Goal: Transaction & Acquisition: Book appointment/travel/reservation

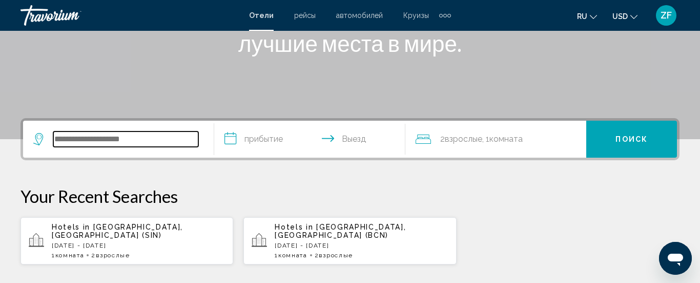
click at [173, 142] on input "Search widget" at bounding box center [125, 138] width 145 height 15
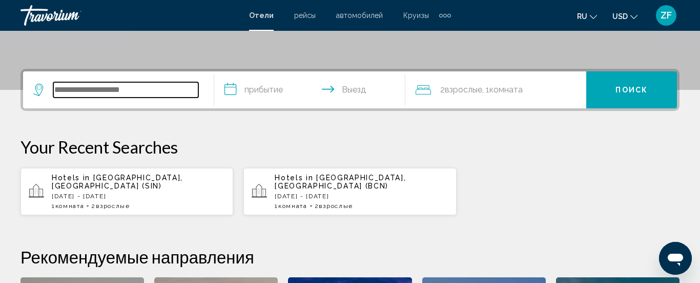
scroll to position [253, 0]
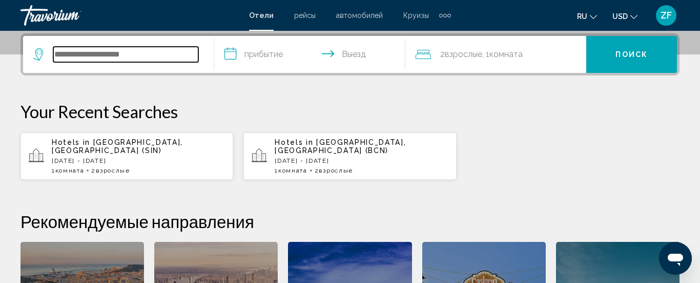
type input "*"
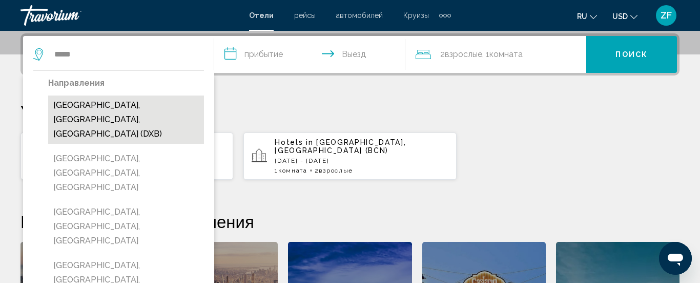
click at [147, 123] on button "[GEOGRAPHIC_DATA], [GEOGRAPHIC_DATA], [GEOGRAPHIC_DATA] (DXB)" at bounding box center [126, 119] width 156 height 48
type input "**********"
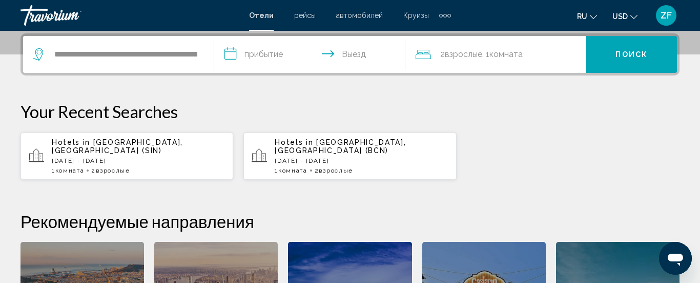
click at [263, 62] on input "**********" at bounding box center [311, 56] width 195 height 40
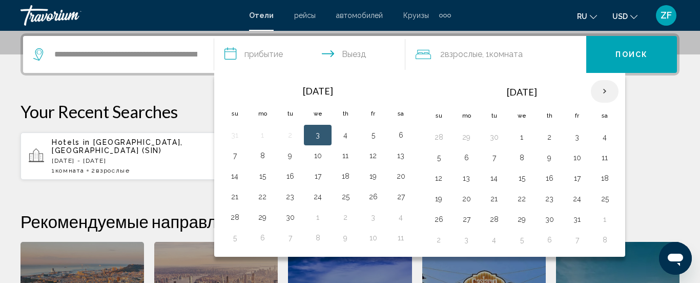
click at [606, 88] on th "Next month" at bounding box center [605, 91] width 28 height 23
click at [443, 202] on button "21" at bounding box center [439, 198] width 16 height 14
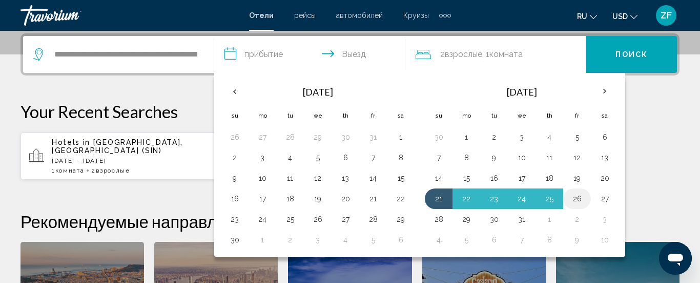
click at [582, 200] on button "26" at bounding box center [577, 198] width 16 height 14
type input "**********"
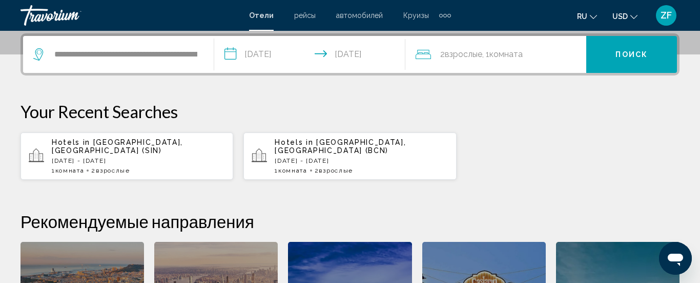
click at [615, 52] on button "Поиск" at bounding box center [632, 54] width 91 height 37
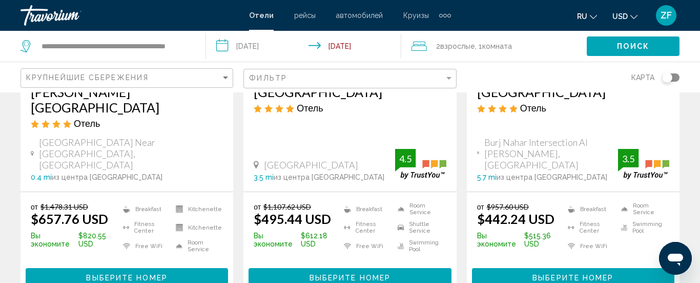
scroll to position [1409, 0]
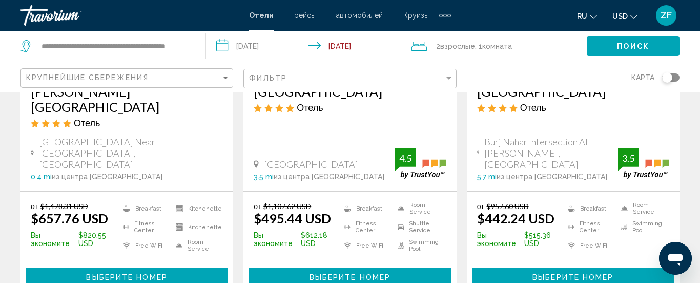
click at [329, 273] on span "Выберите номер" at bounding box center [350, 277] width 81 height 8
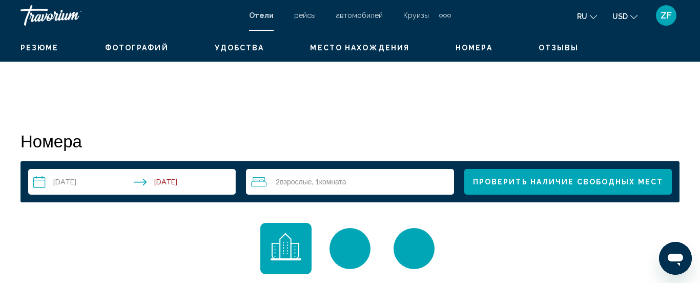
scroll to position [133, 0]
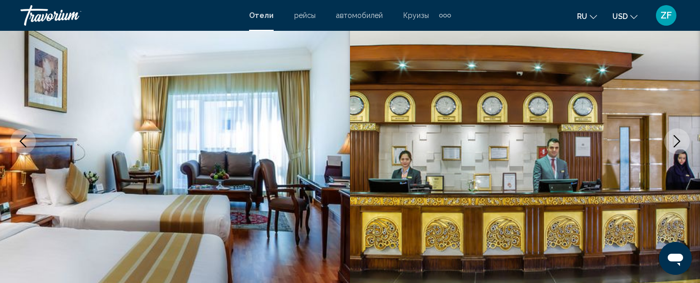
click at [680, 137] on icon "Next image" at bounding box center [677, 141] width 12 height 12
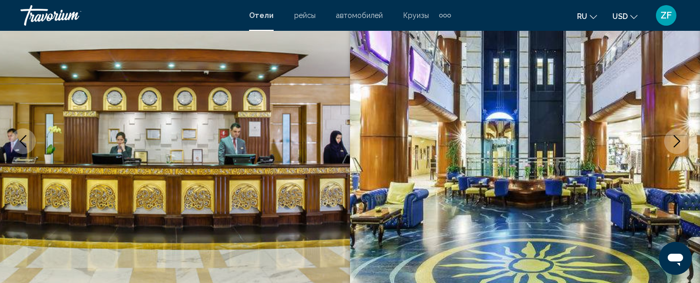
click at [680, 137] on icon "Next image" at bounding box center [677, 141] width 12 height 12
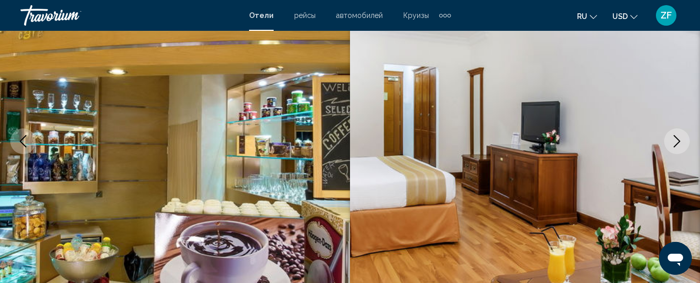
click at [680, 137] on icon "Next image" at bounding box center [677, 141] width 12 height 12
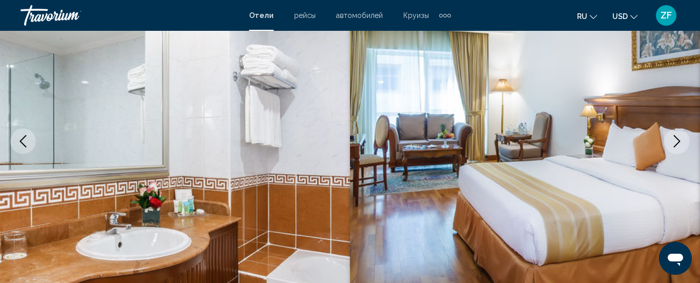
click at [680, 137] on icon "Next image" at bounding box center [677, 141] width 12 height 12
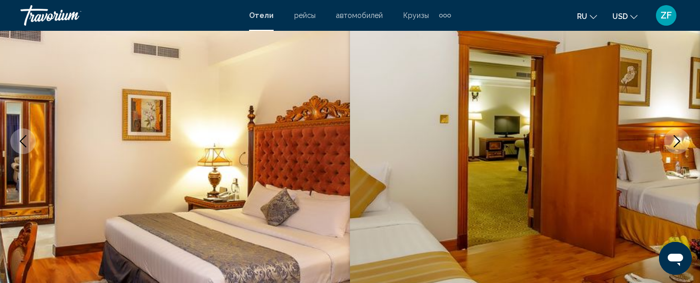
click at [680, 137] on icon "Next image" at bounding box center [677, 141] width 12 height 12
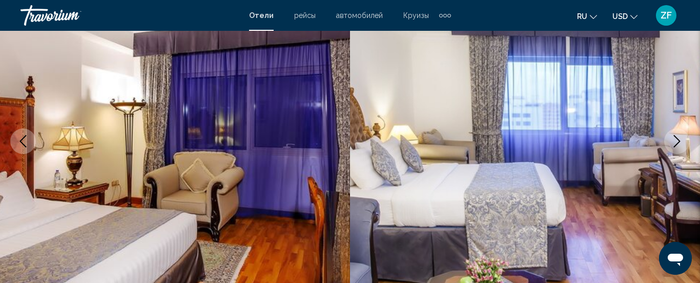
click at [680, 137] on icon "Next image" at bounding box center [677, 141] width 12 height 12
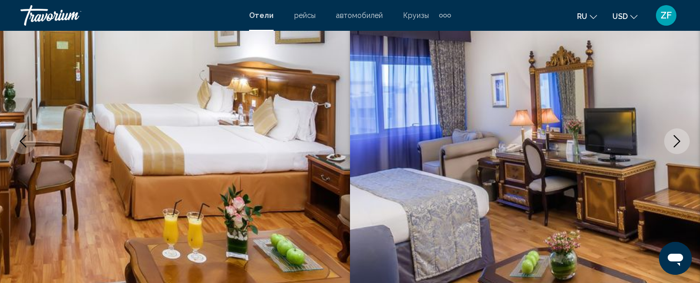
click at [680, 137] on icon "Next image" at bounding box center [677, 141] width 12 height 12
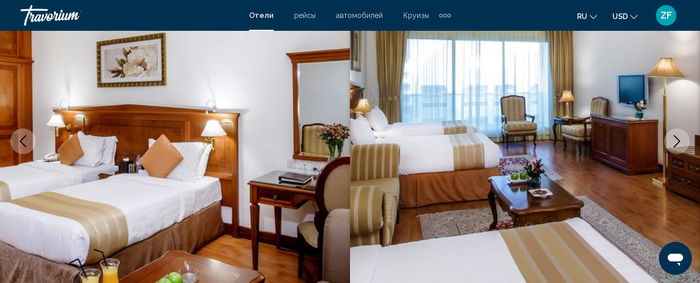
click at [680, 137] on icon "Next image" at bounding box center [677, 141] width 12 height 12
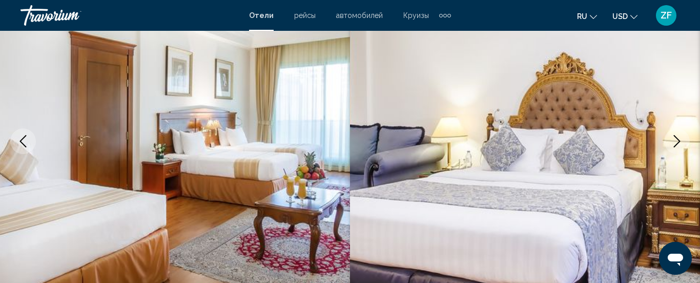
click at [680, 137] on icon "Next image" at bounding box center [677, 141] width 12 height 12
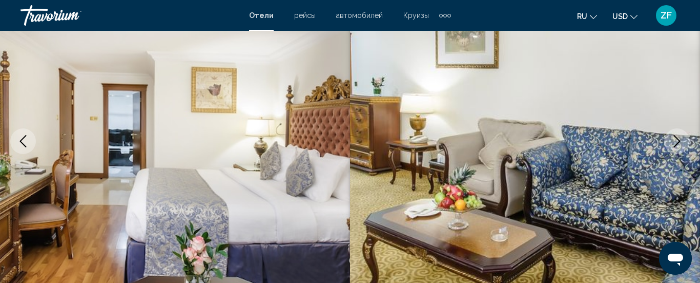
click at [680, 137] on icon "Next image" at bounding box center [677, 141] width 12 height 12
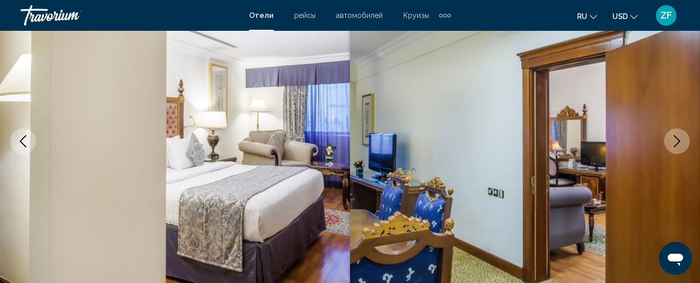
click at [680, 137] on icon "Next image" at bounding box center [677, 141] width 12 height 12
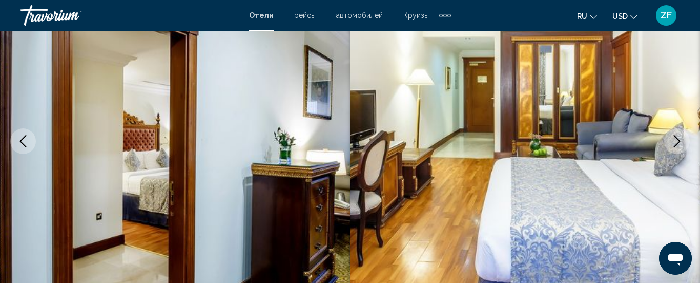
click at [680, 137] on icon "Next image" at bounding box center [677, 141] width 12 height 12
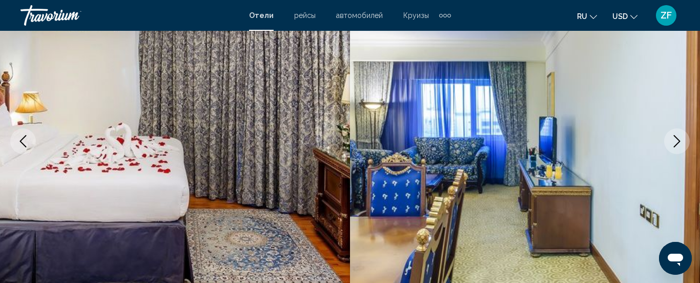
click at [680, 137] on icon "Next image" at bounding box center [677, 141] width 12 height 12
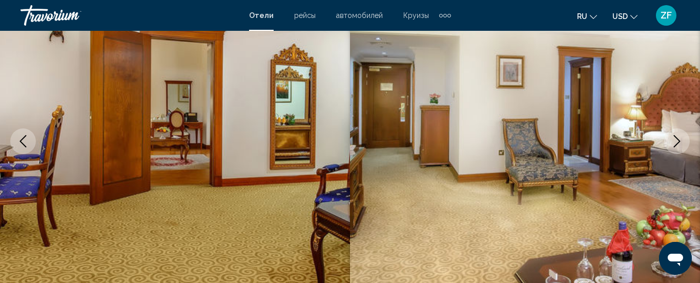
click at [680, 137] on icon "Next image" at bounding box center [677, 141] width 12 height 12
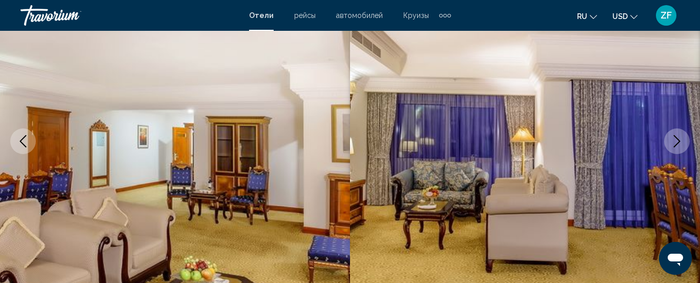
click at [680, 137] on icon "Next image" at bounding box center [677, 141] width 12 height 12
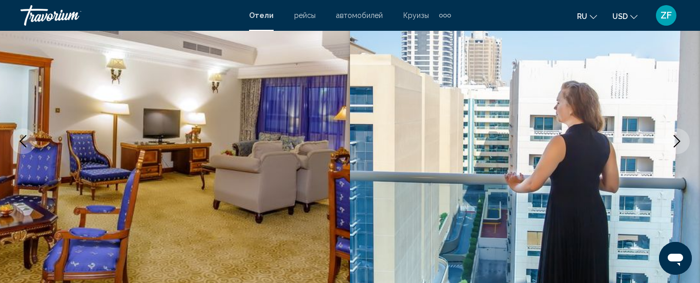
click at [680, 137] on icon "Next image" at bounding box center [677, 141] width 12 height 12
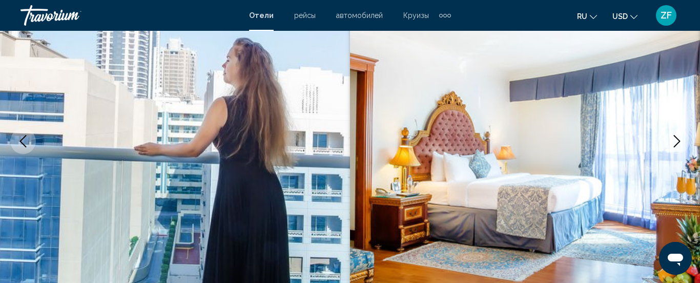
click at [680, 137] on icon "Next image" at bounding box center [677, 141] width 12 height 12
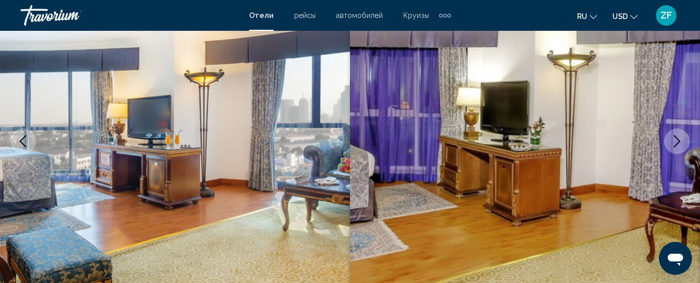
click at [680, 137] on icon "Next image" at bounding box center [677, 141] width 12 height 12
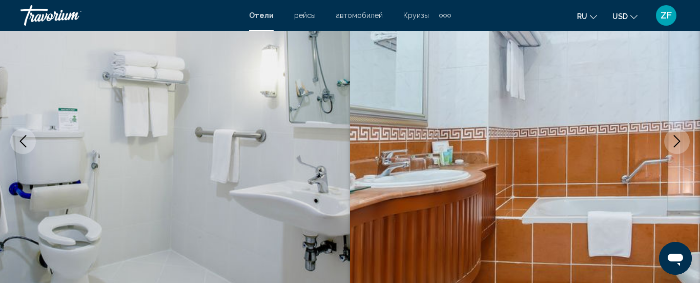
click at [680, 137] on icon "Next image" at bounding box center [677, 141] width 12 height 12
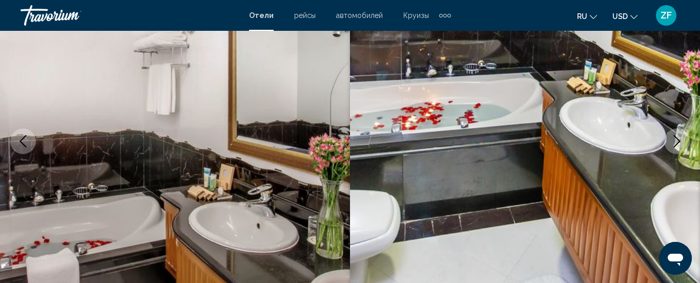
click at [680, 137] on icon "Next image" at bounding box center [677, 141] width 12 height 12
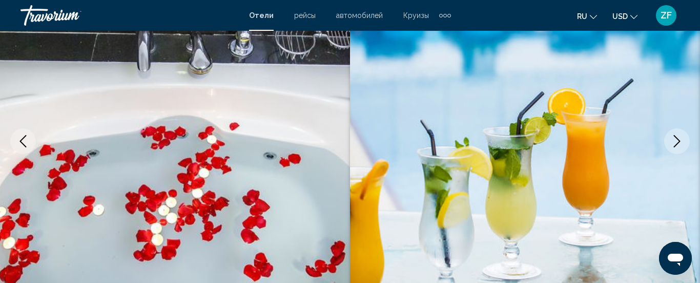
click at [680, 137] on icon "Next image" at bounding box center [677, 141] width 12 height 12
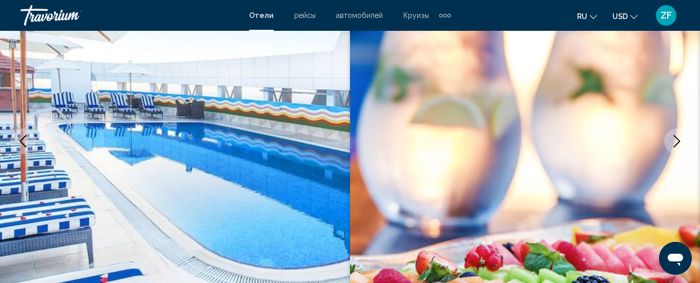
click at [680, 137] on icon "Next image" at bounding box center [677, 141] width 12 height 12
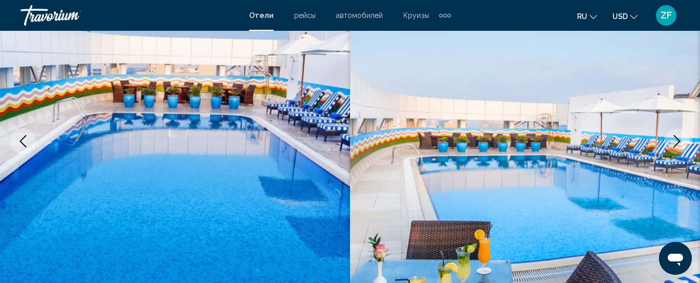
click at [680, 137] on icon "Next image" at bounding box center [677, 141] width 12 height 12
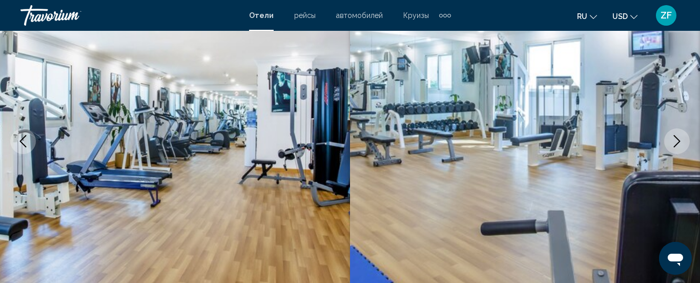
click at [680, 137] on icon "Next image" at bounding box center [677, 141] width 12 height 12
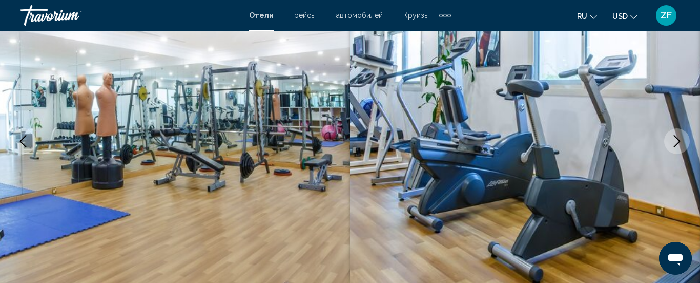
click at [680, 137] on icon "Next image" at bounding box center [677, 141] width 12 height 12
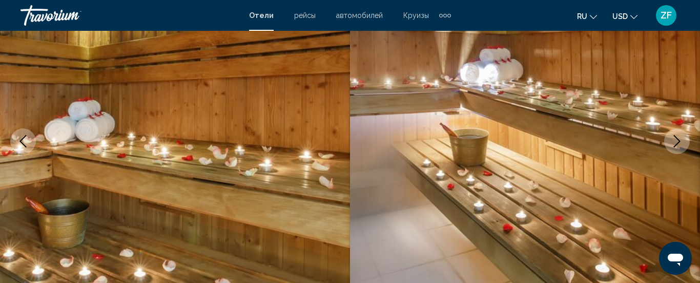
click at [680, 137] on icon "Next image" at bounding box center [677, 141] width 12 height 12
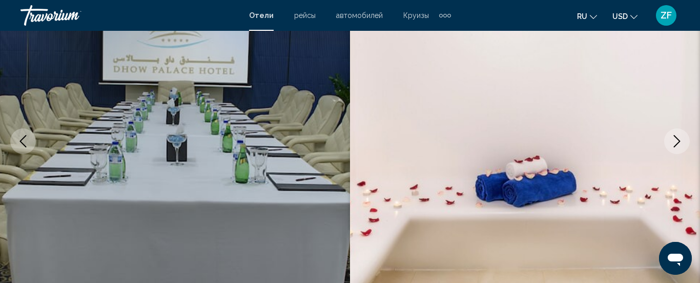
click at [680, 137] on icon "Next image" at bounding box center [677, 141] width 12 height 12
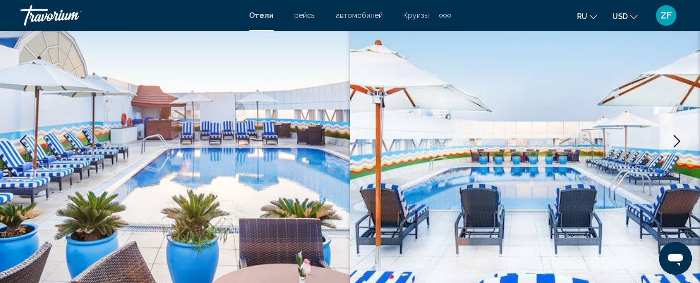
click at [680, 137] on icon "Next image" at bounding box center [677, 141] width 12 height 12
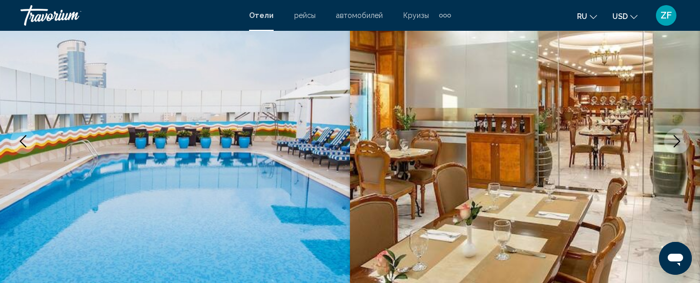
click at [680, 137] on icon "Next image" at bounding box center [677, 141] width 12 height 12
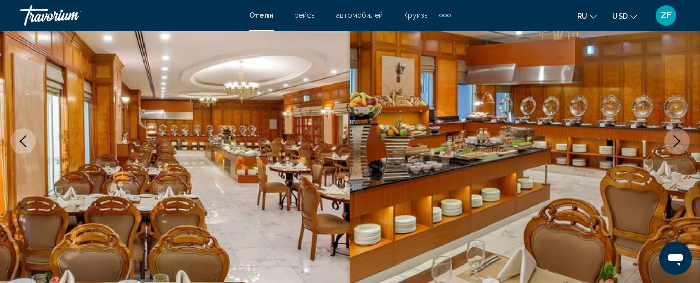
click at [680, 137] on icon "Next image" at bounding box center [677, 141] width 12 height 12
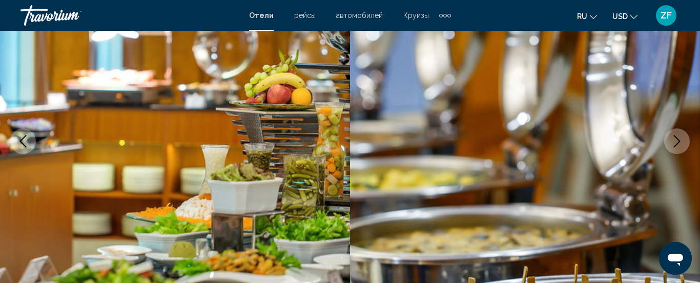
click at [680, 137] on icon "Next image" at bounding box center [677, 141] width 12 height 12
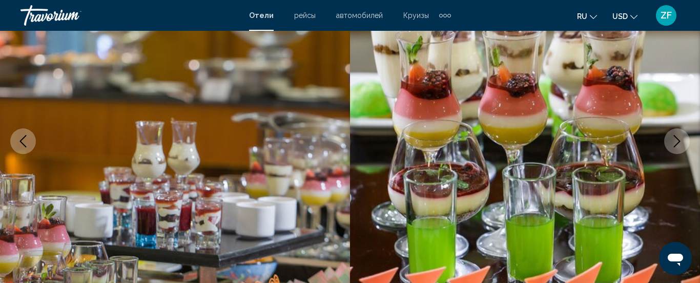
click at [680, 137] on icon "Next image" at bounding box center [677, 141] width 12 height 12
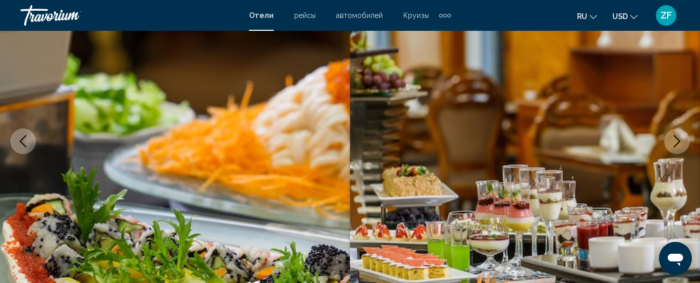
click at [680, 137] on icon "Next image" at bounding box center [677, 141] width 12 height 12
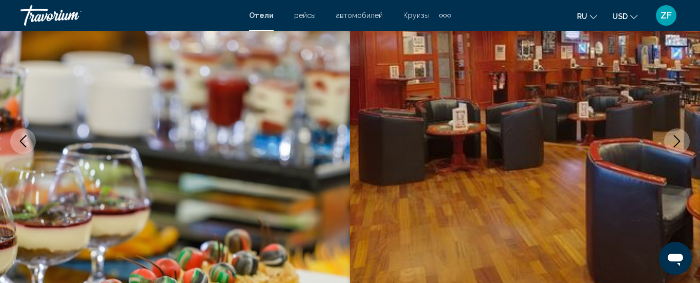
click at [680, 137] on icon "Next image" at bounding box center [677, 141] width 12 height 12
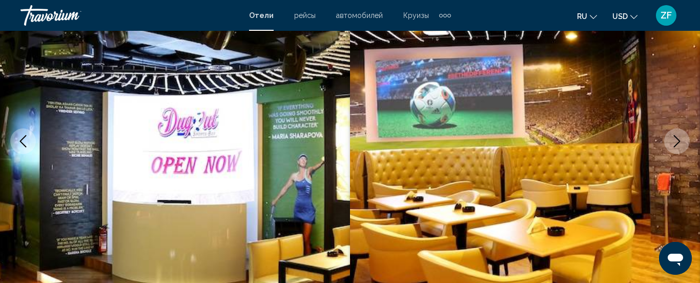
click at [680, 137] on icon "Next image" at bounding box center [677, 141] width 12 height 12
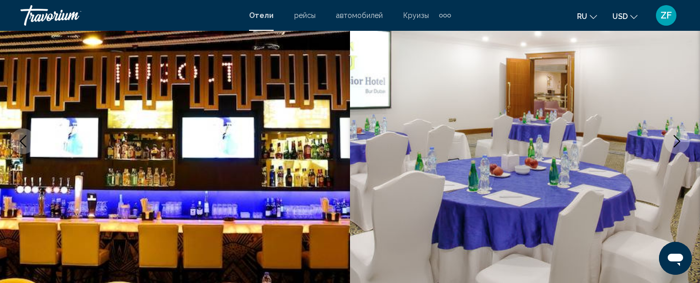
click at [680, 137] on icon "Next image" at bounding box center [677, 141] width 12 height 12
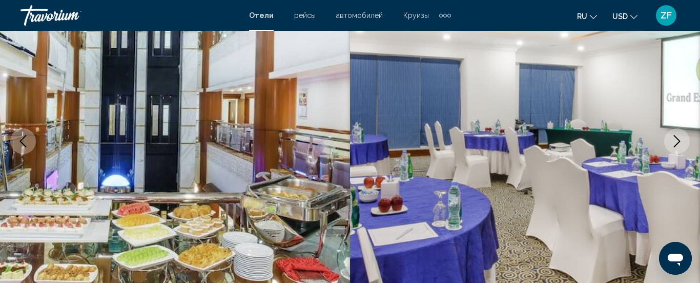
click at [680, 137] on icon "Next image" at bounding box center [677, 141] width 12 height 12
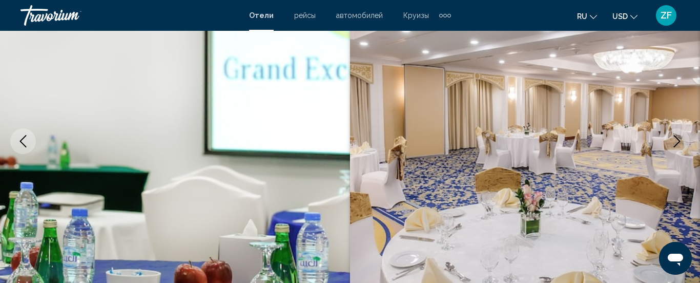
click at [680, 137] on icon "Next image" at bounding box center [677, 141] width 12 height 12
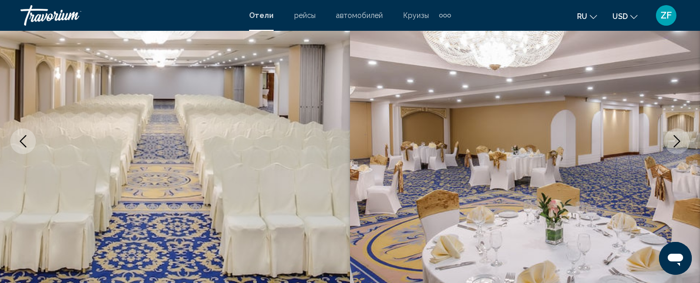
click at [680, 137] on icon "Next image" at bounding box center [677, 141] width 12 height 12
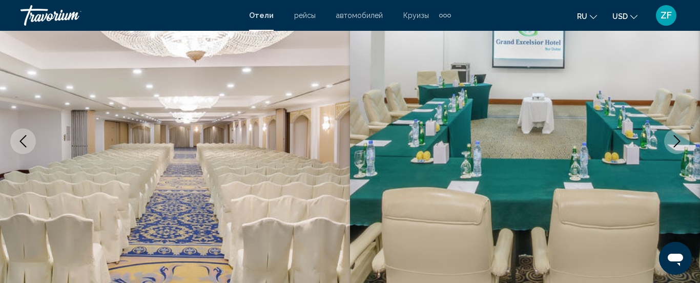
click at [680, 137] on icon "Next image" at bounding box center [677, 141] width 12 height 12
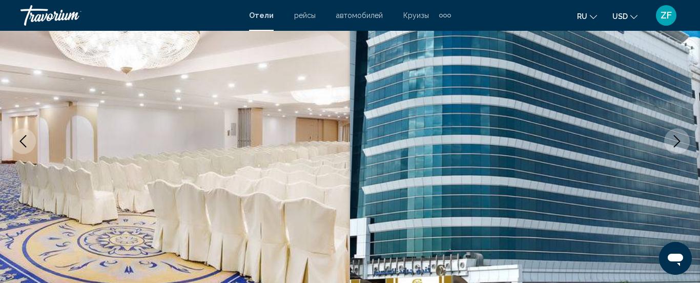
click at [680, 137] on icon "Next image" at bounding box center [677, 141] width 12 height 12
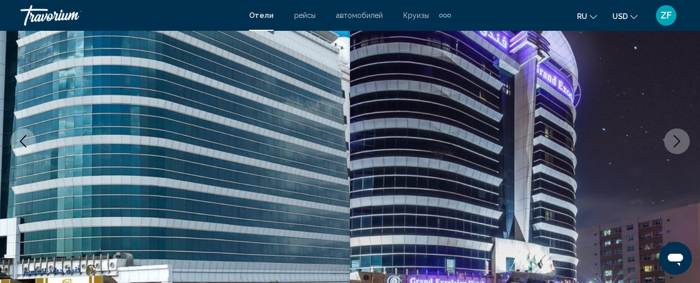
click at [680, 137] on icon "Next image" at bounding box center [677, 141] width 12 height 12
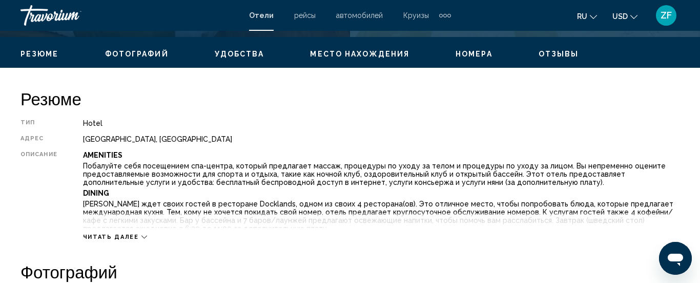
scroll to position [474, 0]
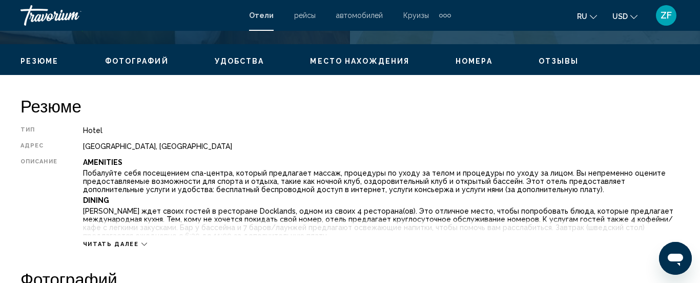
click at [349, 59] on span "Место нахождения" at bounding box center [359, 61] width 99 height 8
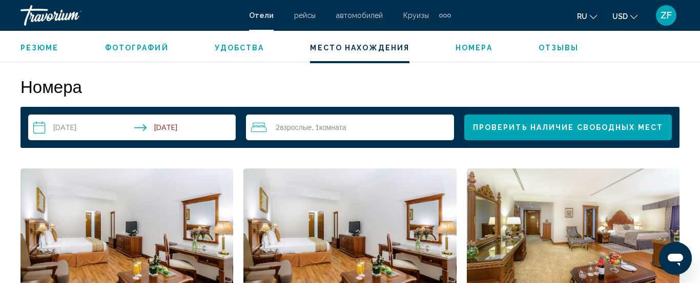
scroll to position [1459, 0]
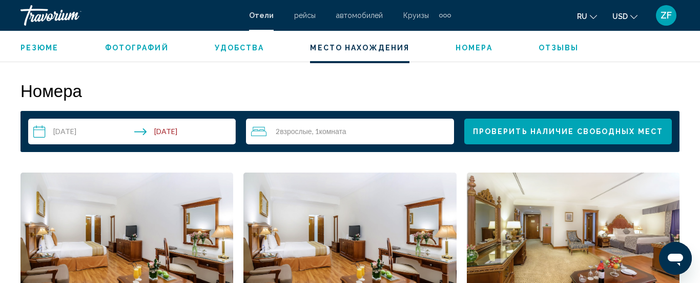
click at [566, 128] on span "Проверить наличие свободных мест" at bounding box center [568, 132] width 190 height 8
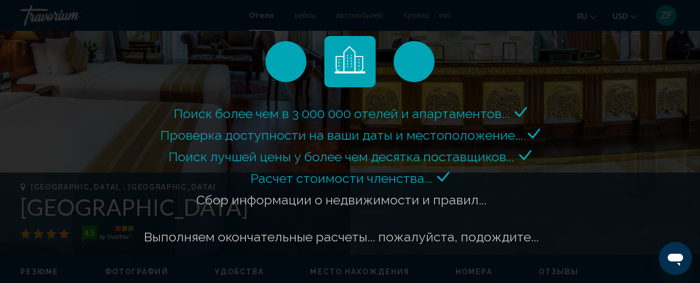
scroll to position [263, 0]
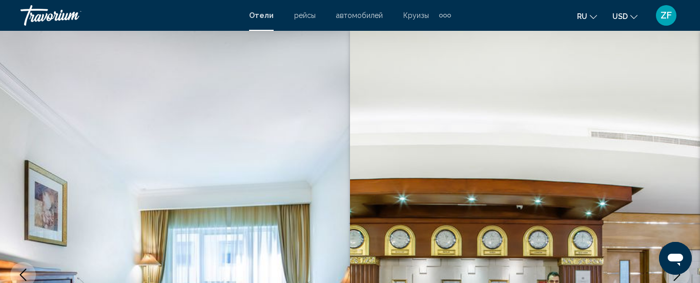
scroll to position [1437, 0]
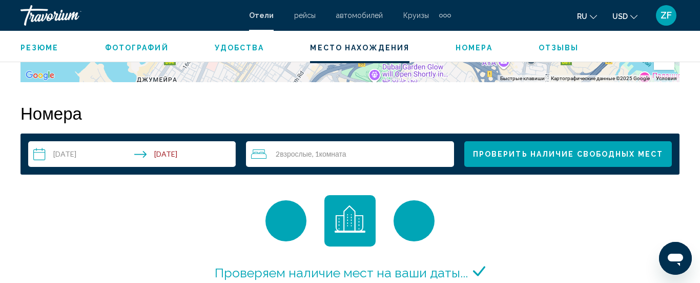
click at [58, 16] on div "Travorium" at bounding box center [72, 15] width 103 height 21
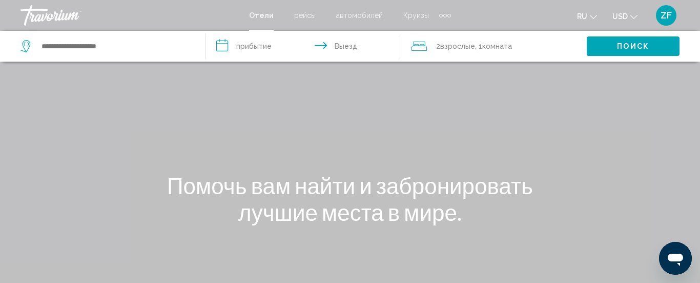
click at [58, 16] on div "Travorium" at bounding box center [72, 15] width 103 height 21
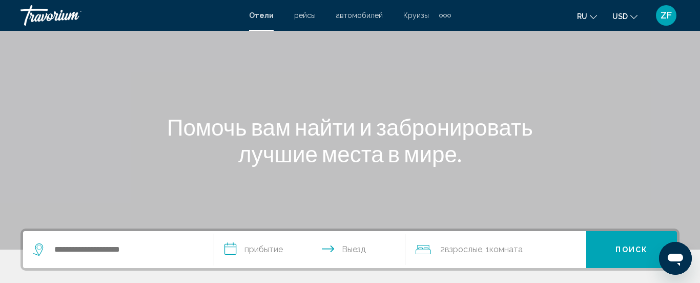
scroll to position [69, 0]
